Goal: Communication & Community: Answer question/provide support

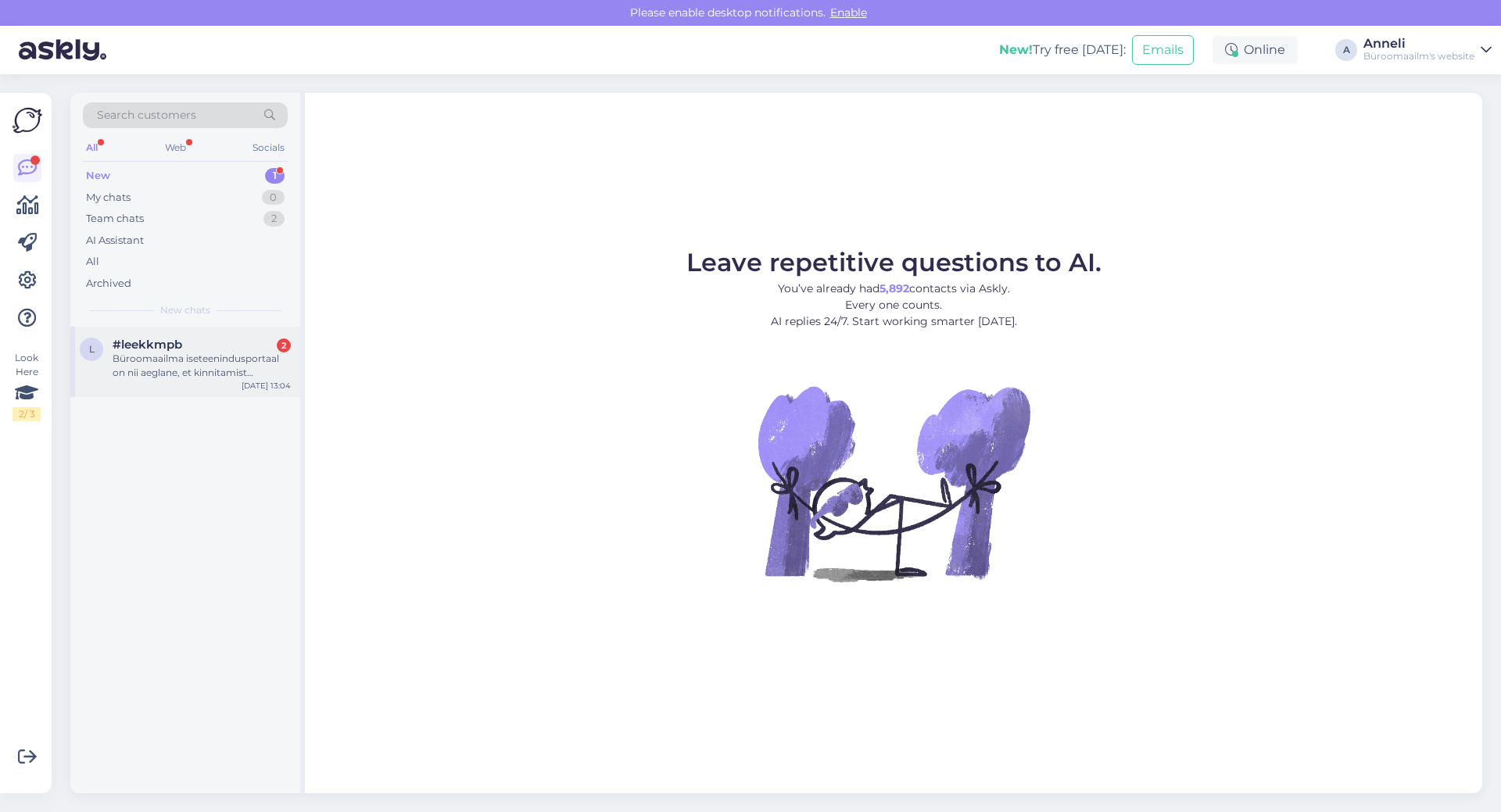
click at [250, 365] on div "Büroomaailma iseteenindusportaal on nii aeglane, et kinnitamist opotavad tellim…" at bounding box center [201, 366] width 178 height 28
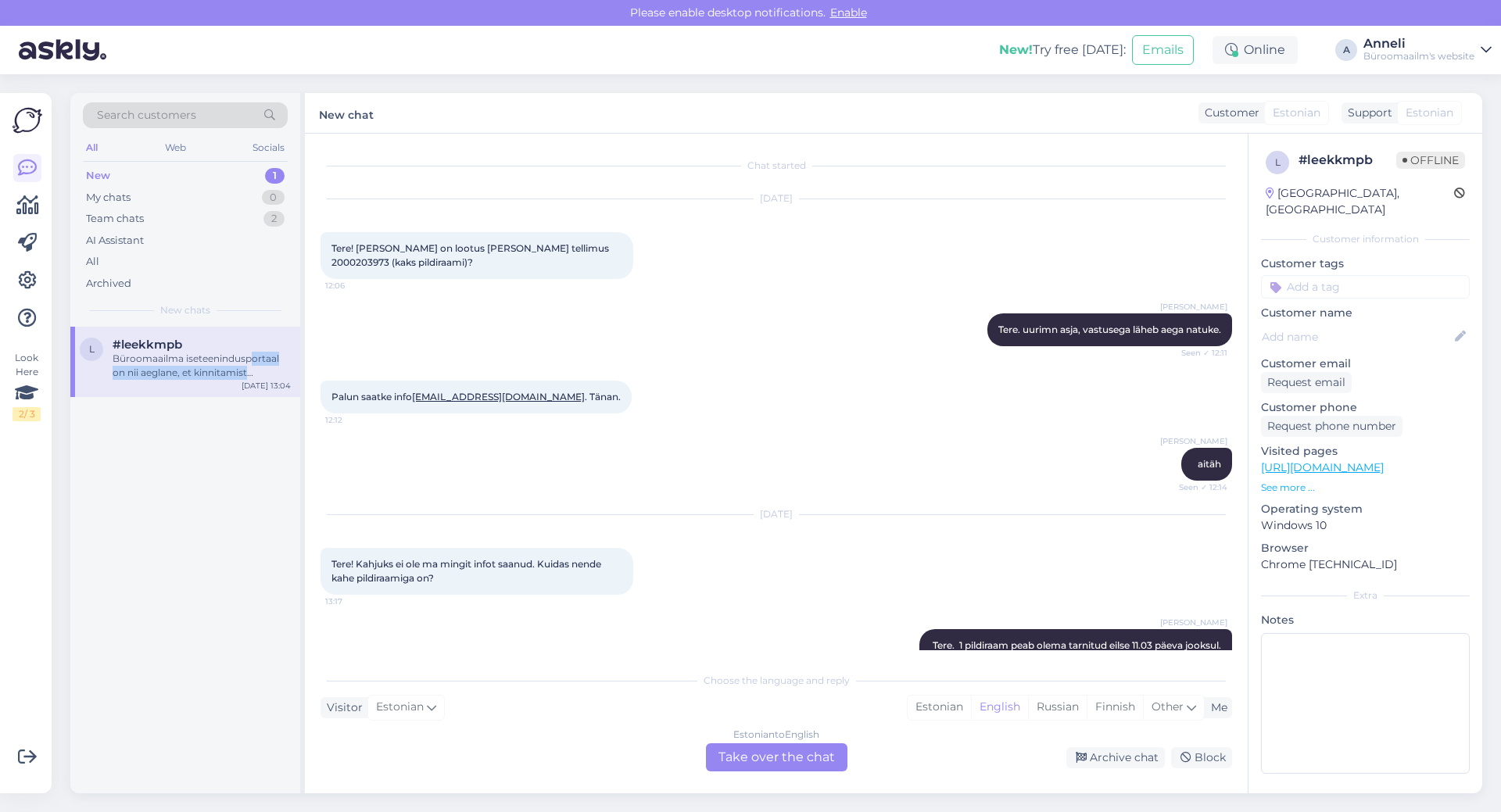
scroll to position [252, 0]
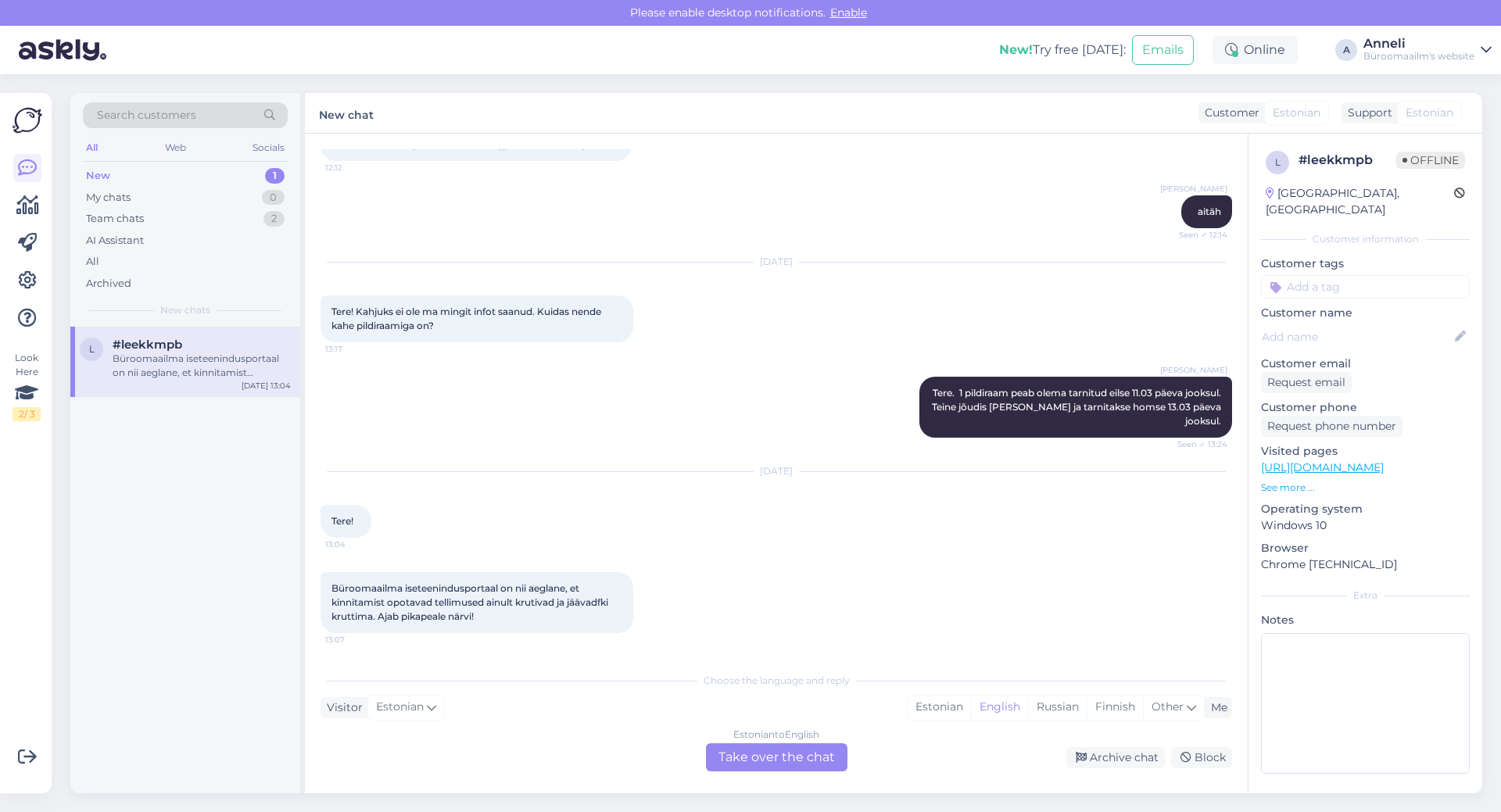
click at [759, 295] on div "[DATE] Tere! Kahjuks ei ole ma mingit infot saanud. Kuidas nende kahe pildiraam…" at bounding box center [776, 302] width 911 height 114
click at [740, 409] on div "[PERSON_NAME] Tere. 1 pildiraam peab olema tarnitud eilse 11.03 päeva jooksul. …" at bounding box center [776, 407] width 911 height 95
click at [926, 192] on div "[PERSON_NAME] aitäh Seen ✓ 12:14" at bounding box center [776, 212] width 911 height 67
click at [747, 413] on div "[PERSON_NAME] Tere. 1 pildiraam peab olema tarnitud eilse 11.03 päeva jooksul. …" at bounding box center [776, 407] width 911 height 95
click at [932, 559] on div "Büroomaailma iseteenindusportaal on nii aeglane, et kinnitamist opotavad tellim…" at bounding box center [776, 603] width 911 height 95
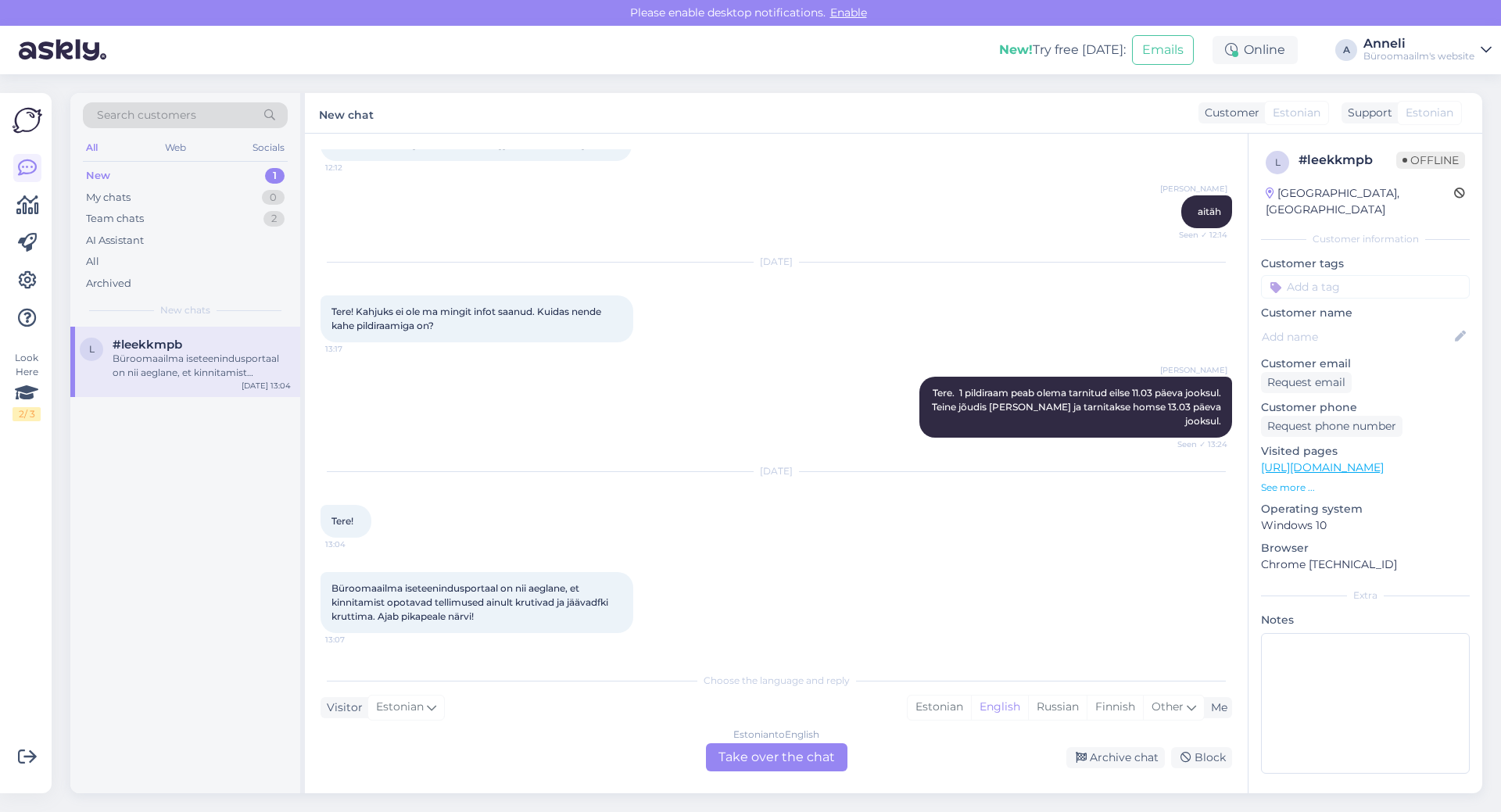
click at [794, 614] on div "Büroomaailma iseteenindusportaal on nii aeglane, et kinnitamist opotavad tellim…" at bounding box center [776, 603] width 911 height 95
click at [774, 528] on div "[DATE] Tere! 13:04" at bounding box center [776, 504] width 911 height 100
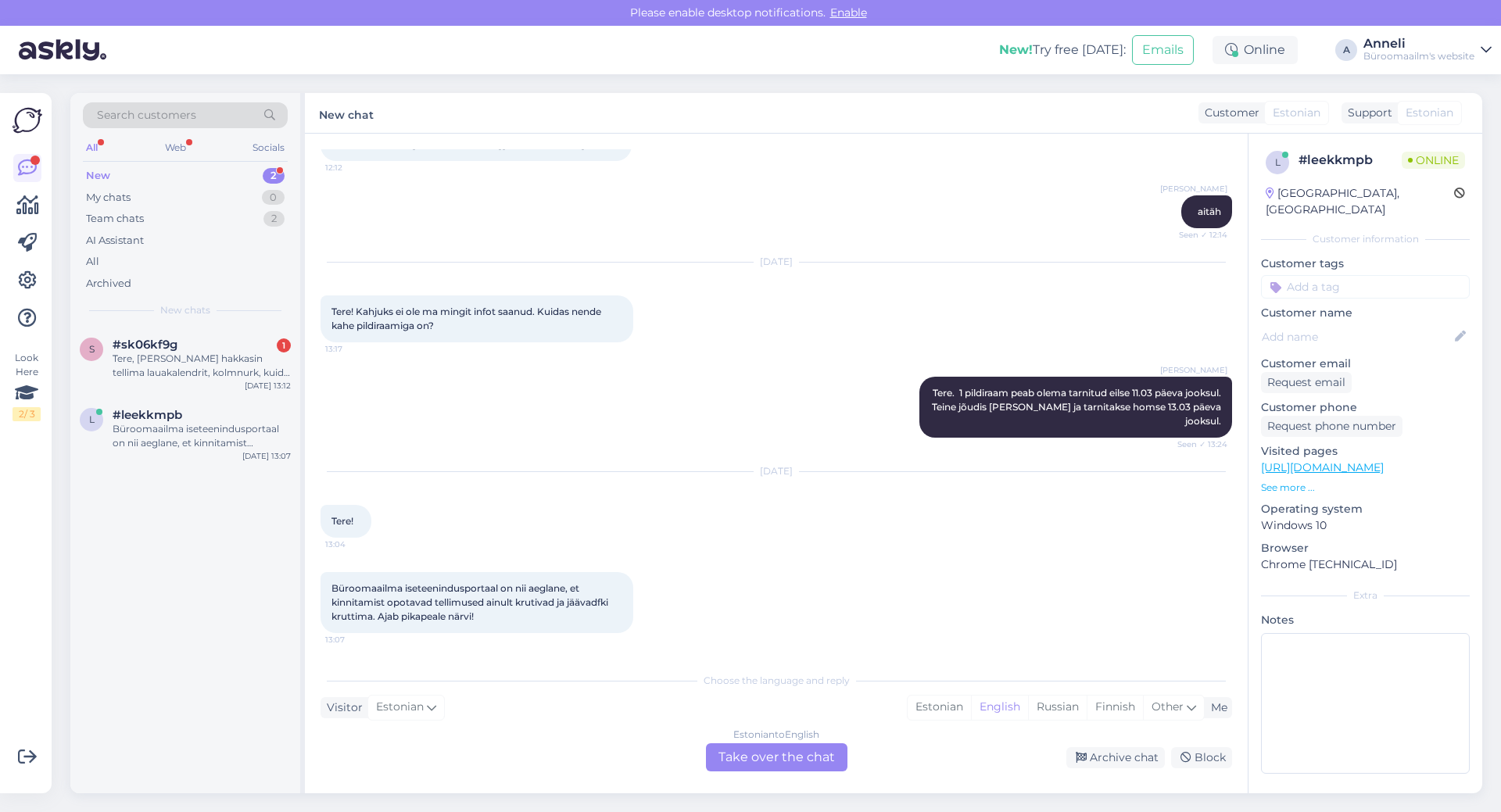
click at [677, 437] on div "[PERSON_NAME] Tere. 1 pildiraam peab olema tarnitud eilse 11.03 päeva jooksul. …" at bounding box center [776, 407] width 911 height 95
click at [533, 420] on div "[PERSON_NAME] Tere. 1 pildiraam peab olema tarnitud eilse 11.03 päeva jooksul. …" at bounding box center [776, 407] width 911 height 95
click at [253, 368] on div "Tere, [PERSON_NAME] hakkasin tellima lauakalendrit, kolmnurk, kuid enam ei leia…" at bounding box center [201, 366] width 178 height 28
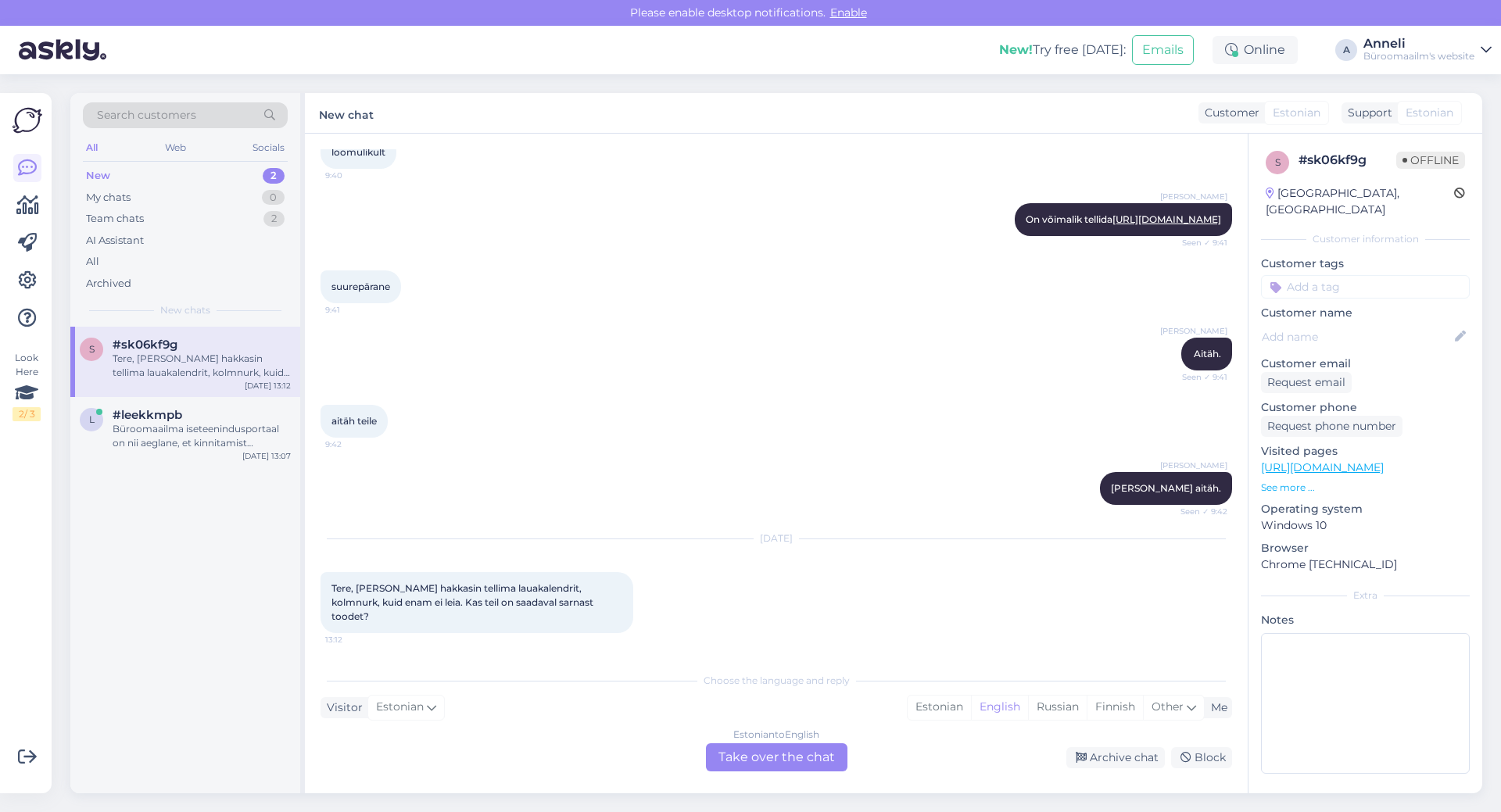
click at [723, 434] on div "aitäh teile 9:42" at bounding box center [776, 421] width 911 height 67
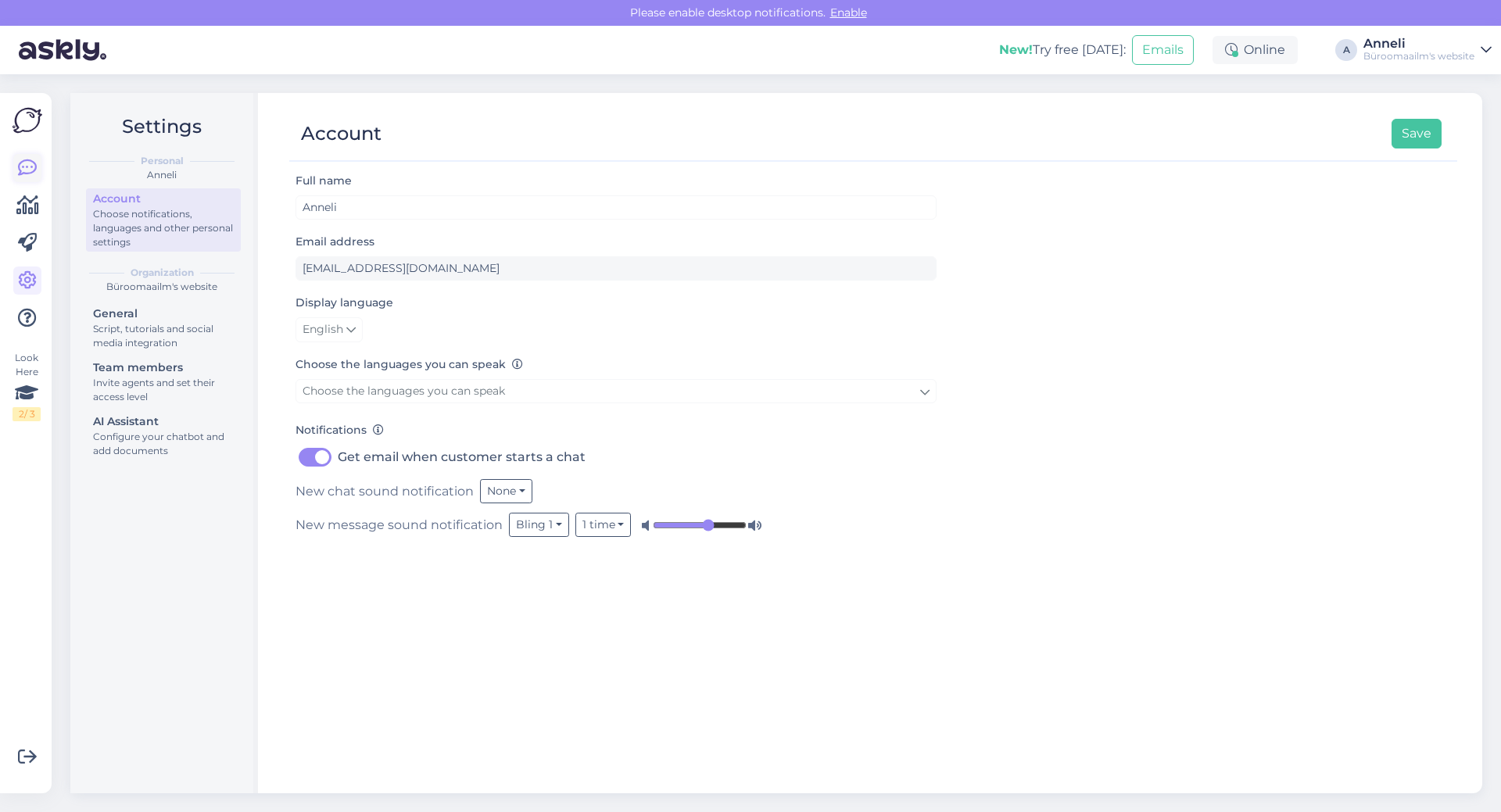
click at [21, 157] on link at bounding box center [28, 168] width 28 height 28
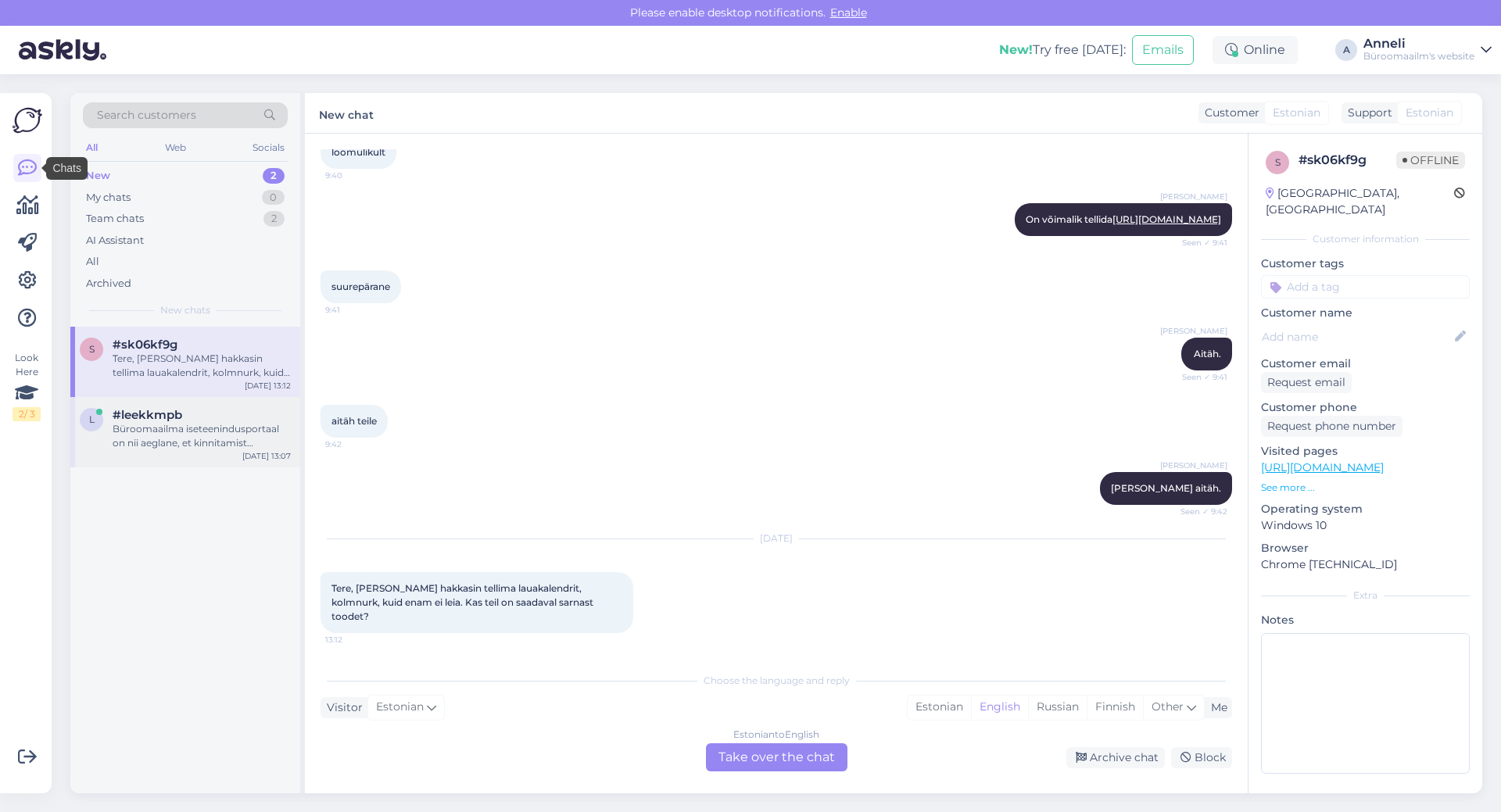
click at [118, 425] on div "Büroomaailma iseteenindusportaal on nii aeglane, et kinnitamist opotavad tellim…" at bounding box center [201, 436] width 178 height 28
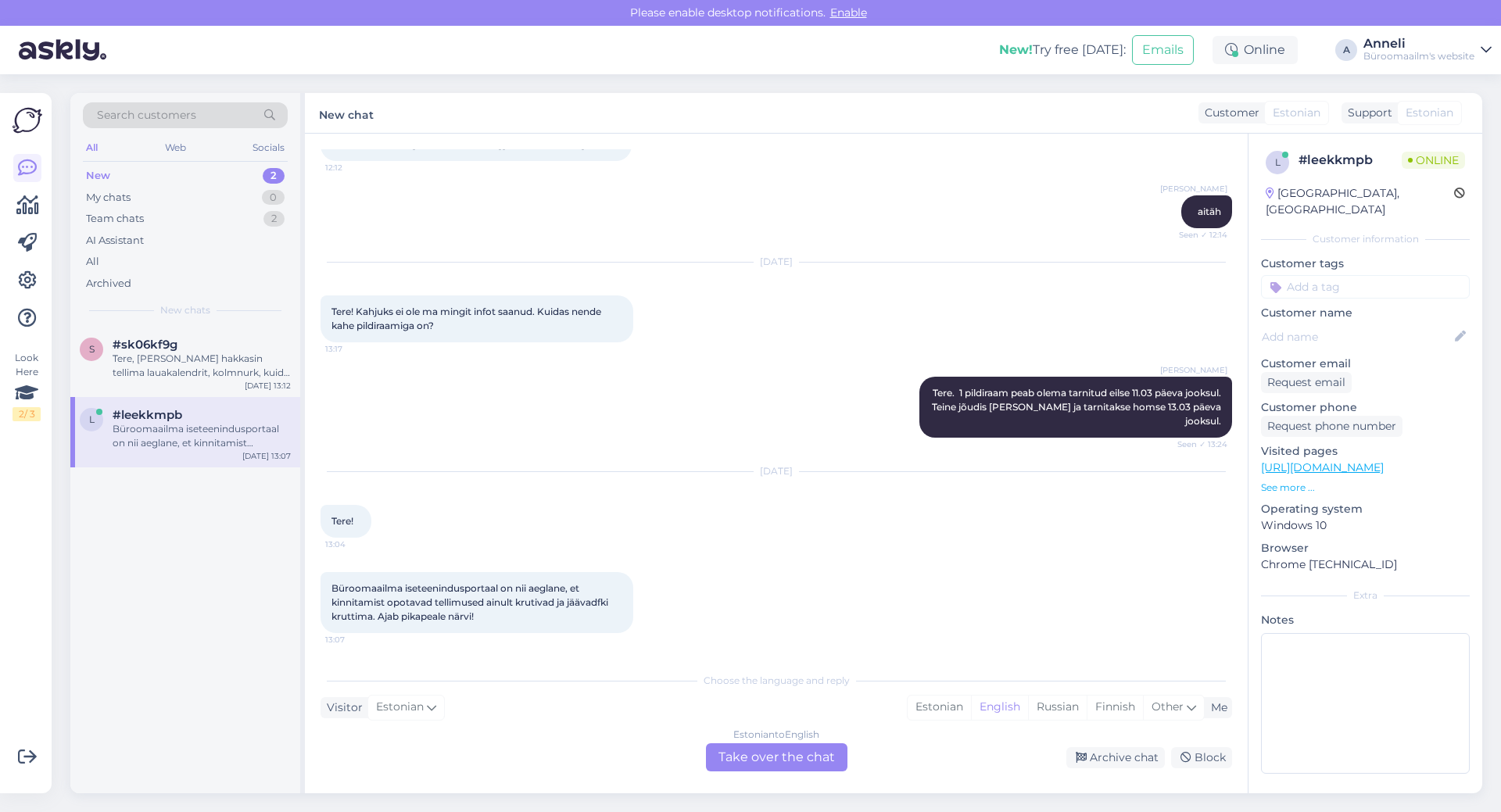
scroll to position [252, 0]
click at [607, 388] on div "[PERSON_NAME] Tere. 1 pildiraam peab olema tarnitud eilse 11.03 päeva jooksul. …" at bounding box center [776, 407] width 911 height 95
click at [926, 525] on div "[DATE] Tere! 13:04" at bounding box center [776, 504] width 911 height 100
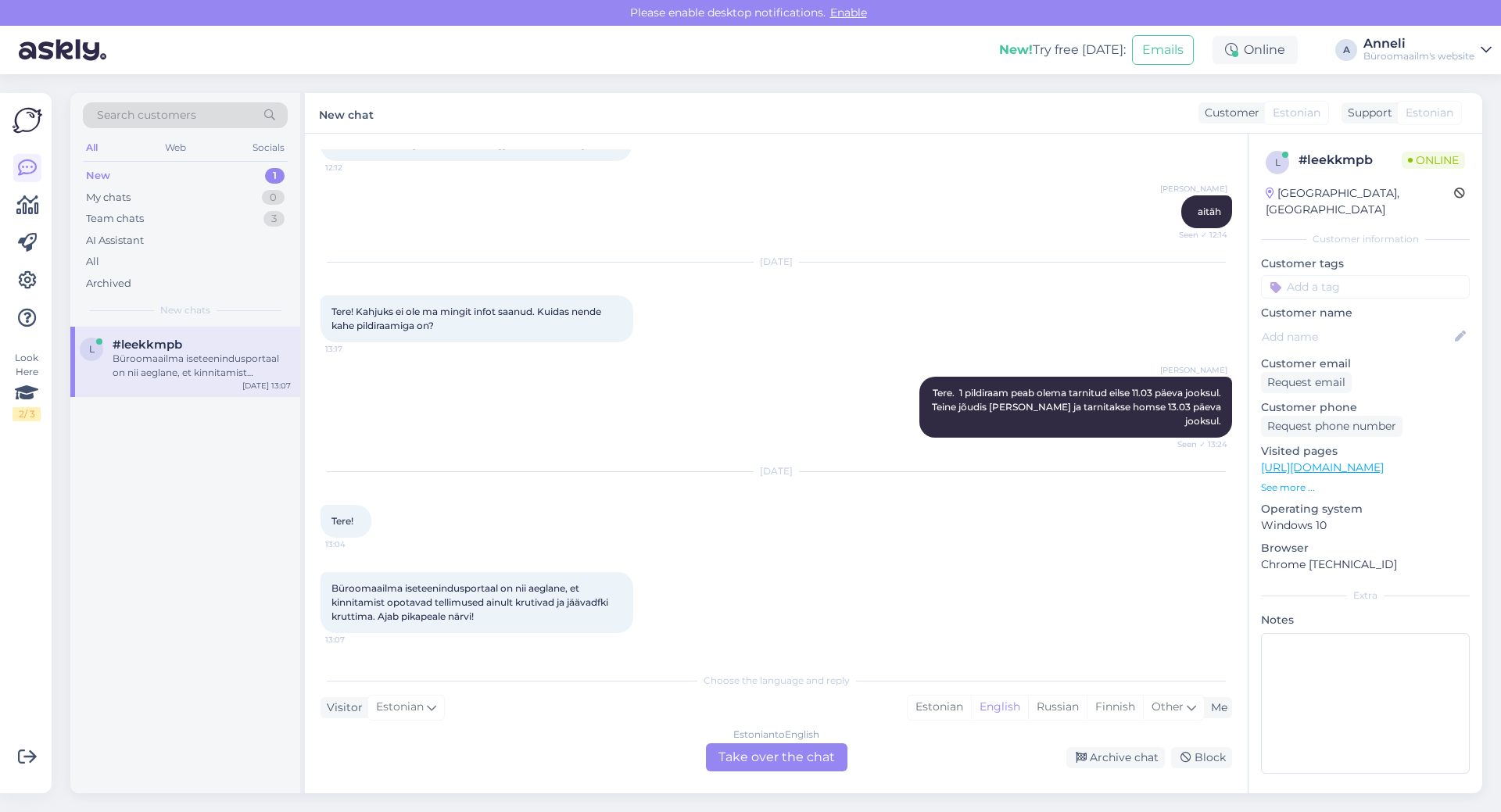
click at [1076, 538] on div "[DATE] Tere! 13:04" at bounding box center [776, 504] width 911 height 100
click at [974, 309] on div "[DATE] Tere! Kahjuks ei ole ma mingit infot saanud. Kuidas nende kahe pildiraam…" at bounding box center [776, 302] width 911 height 114
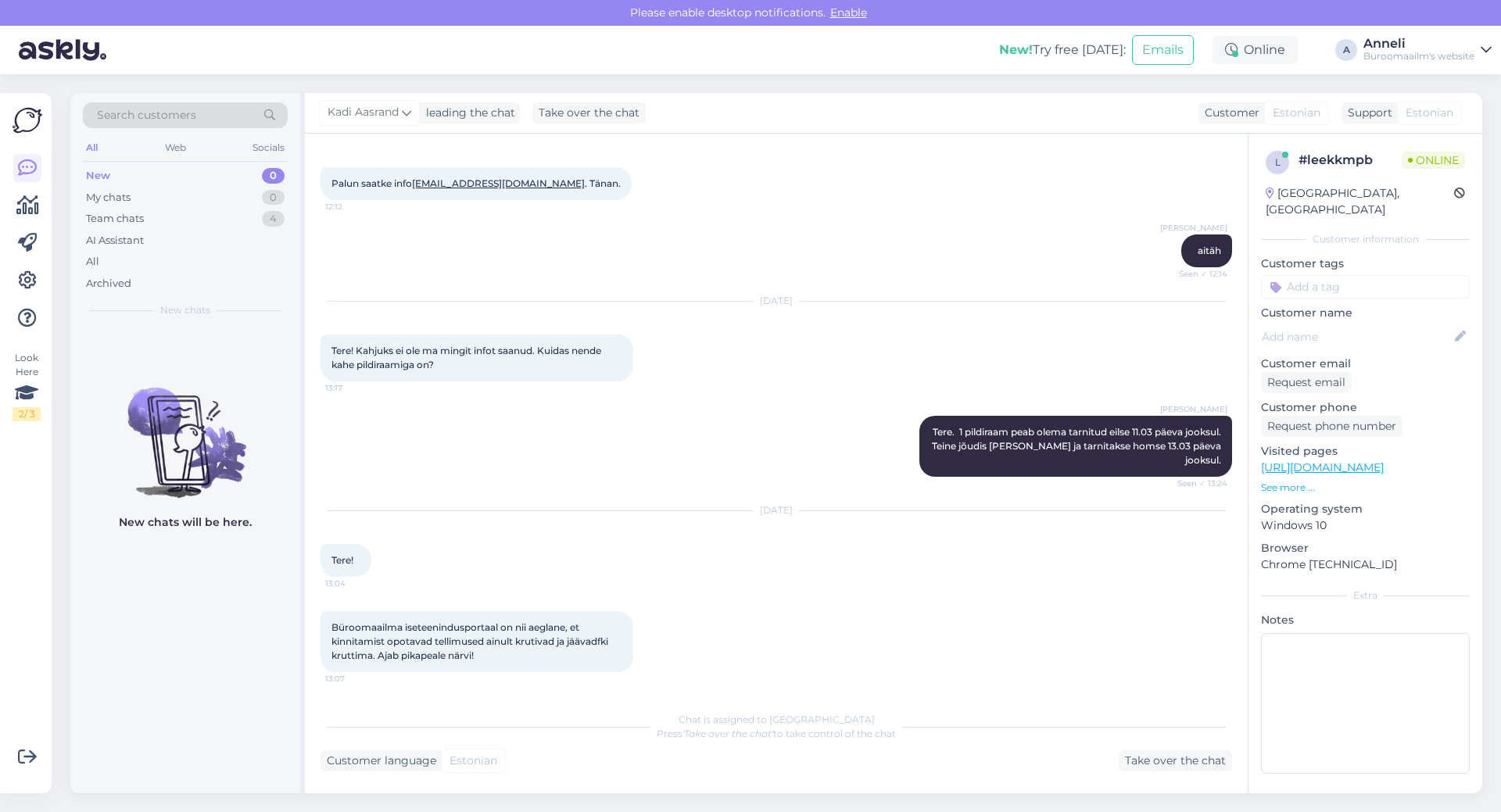
scroll to position [322, 0]
